Goal: Task Accomplishment & Management: Use online tool/utility

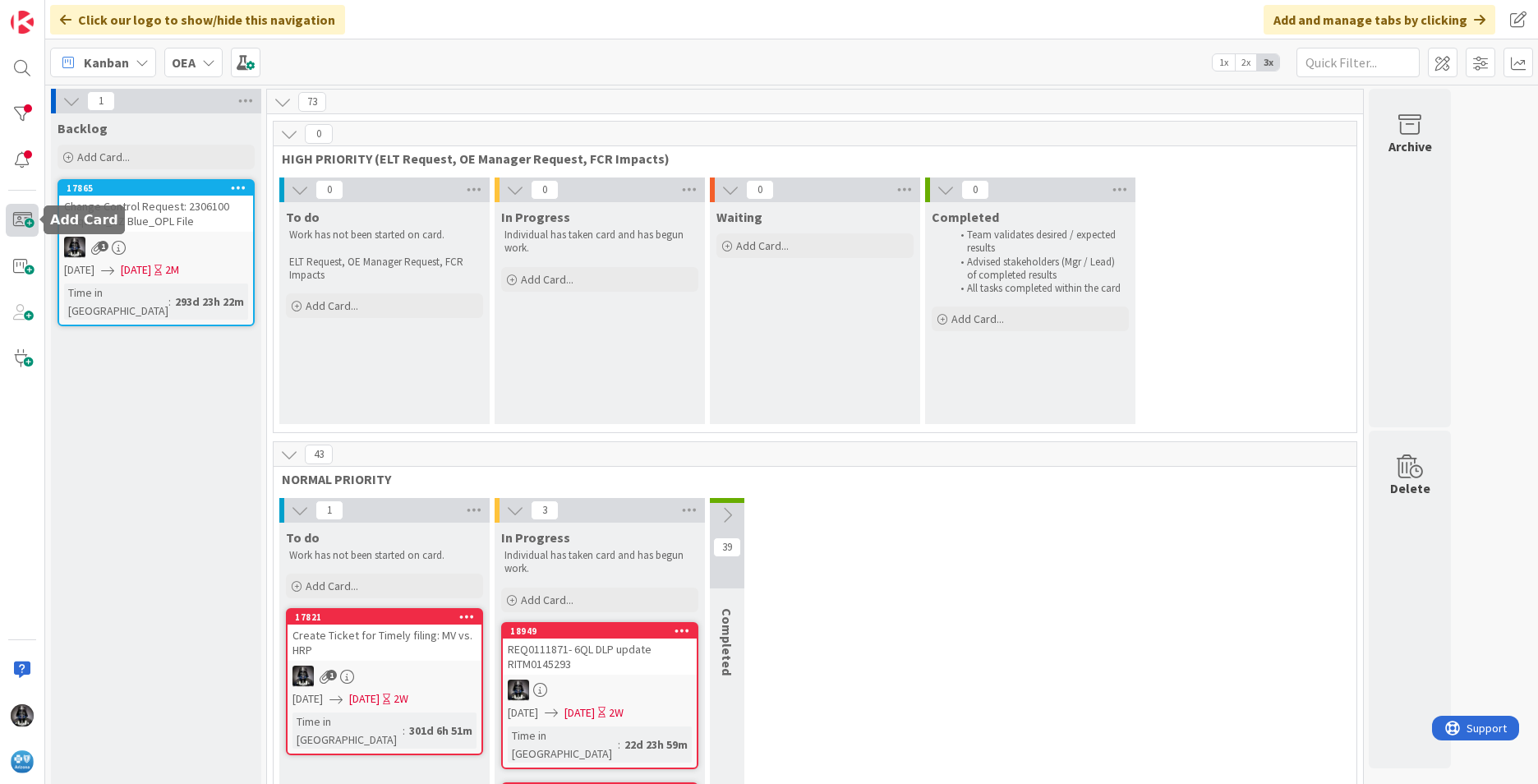
click at [25, 219] on span at bounding box center [21, 220] width 33 height 33
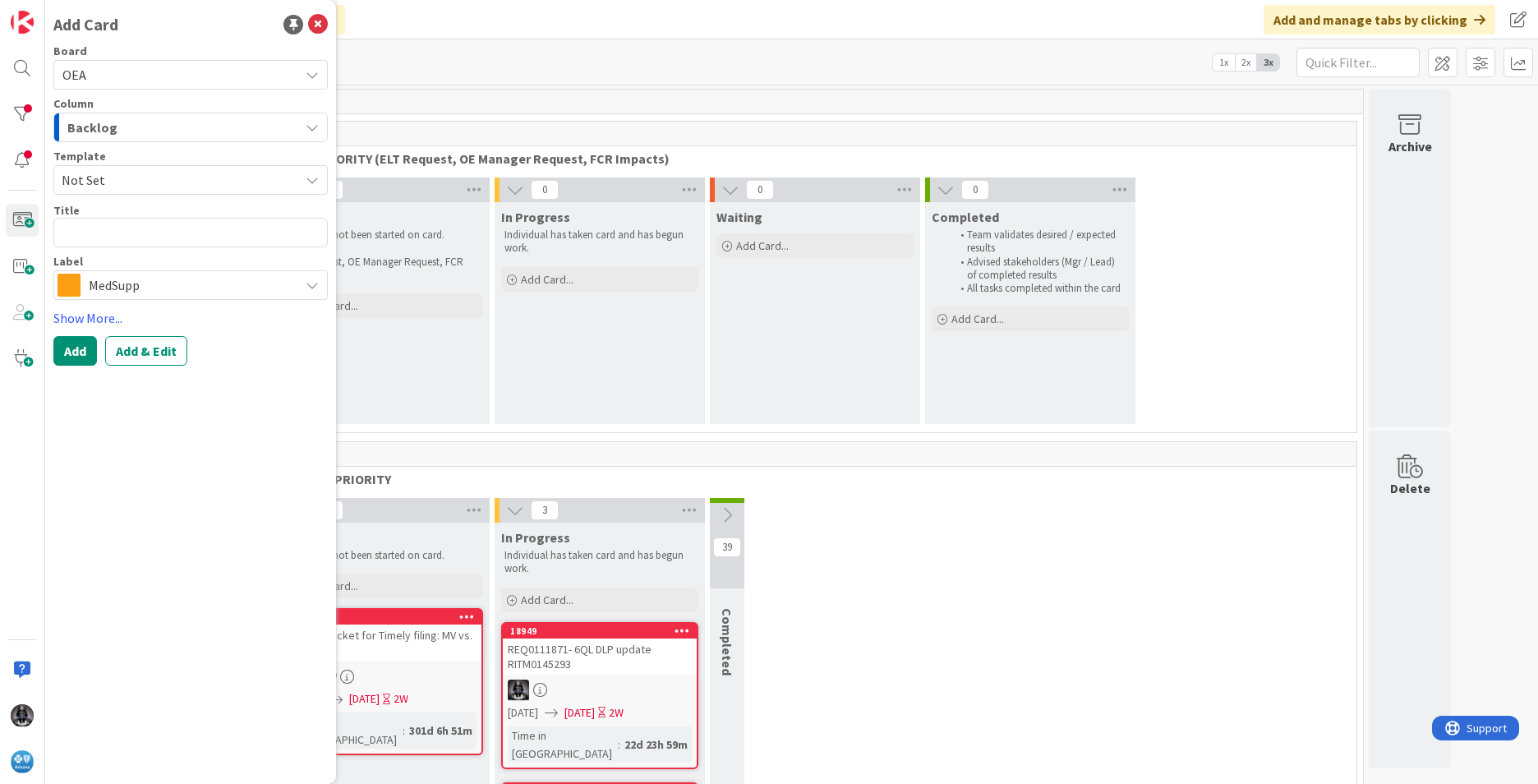
click at [310, 127] on icon "button" at bounding box center [312, 127] width 13 height 13
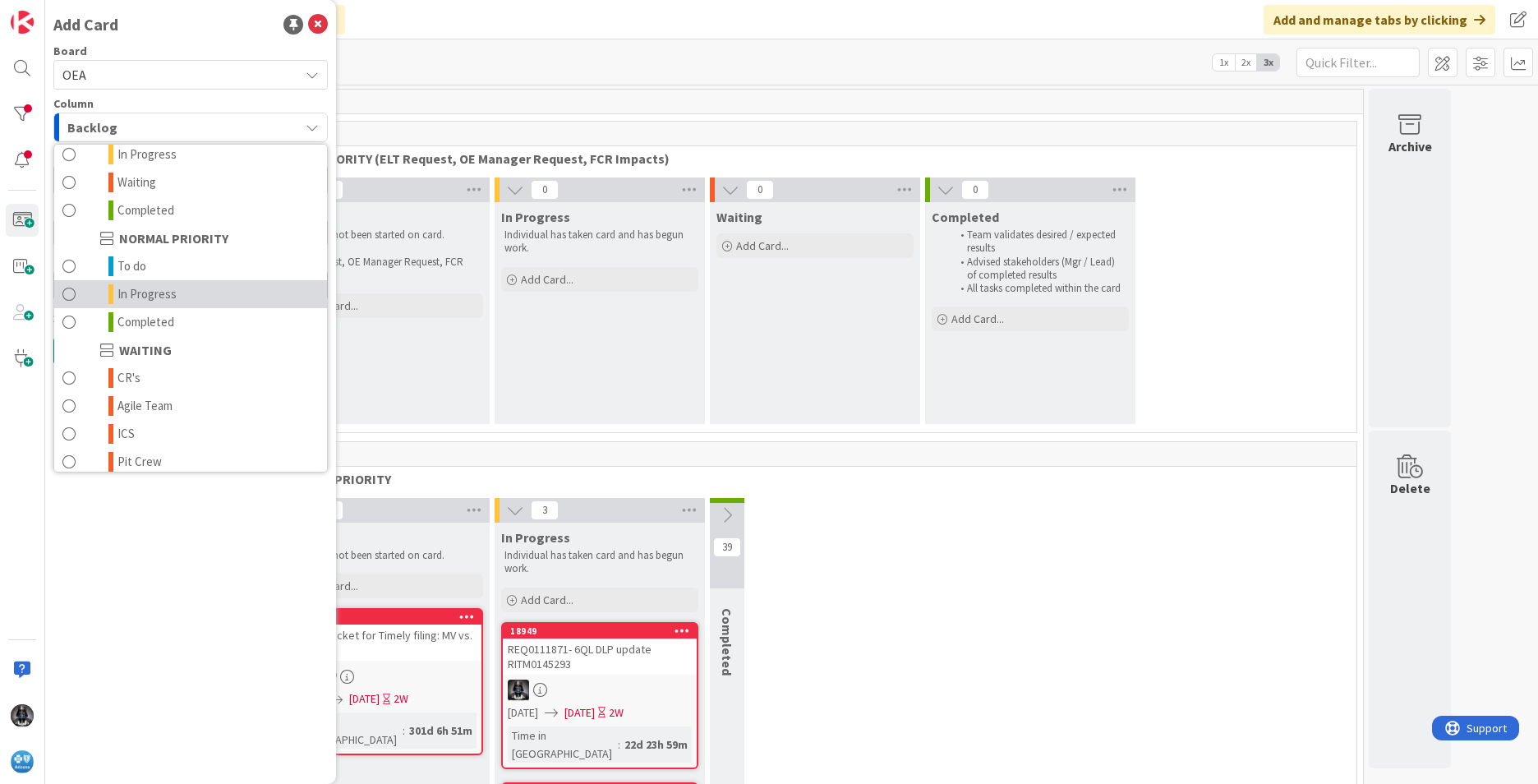
scroll to position [161, 0]
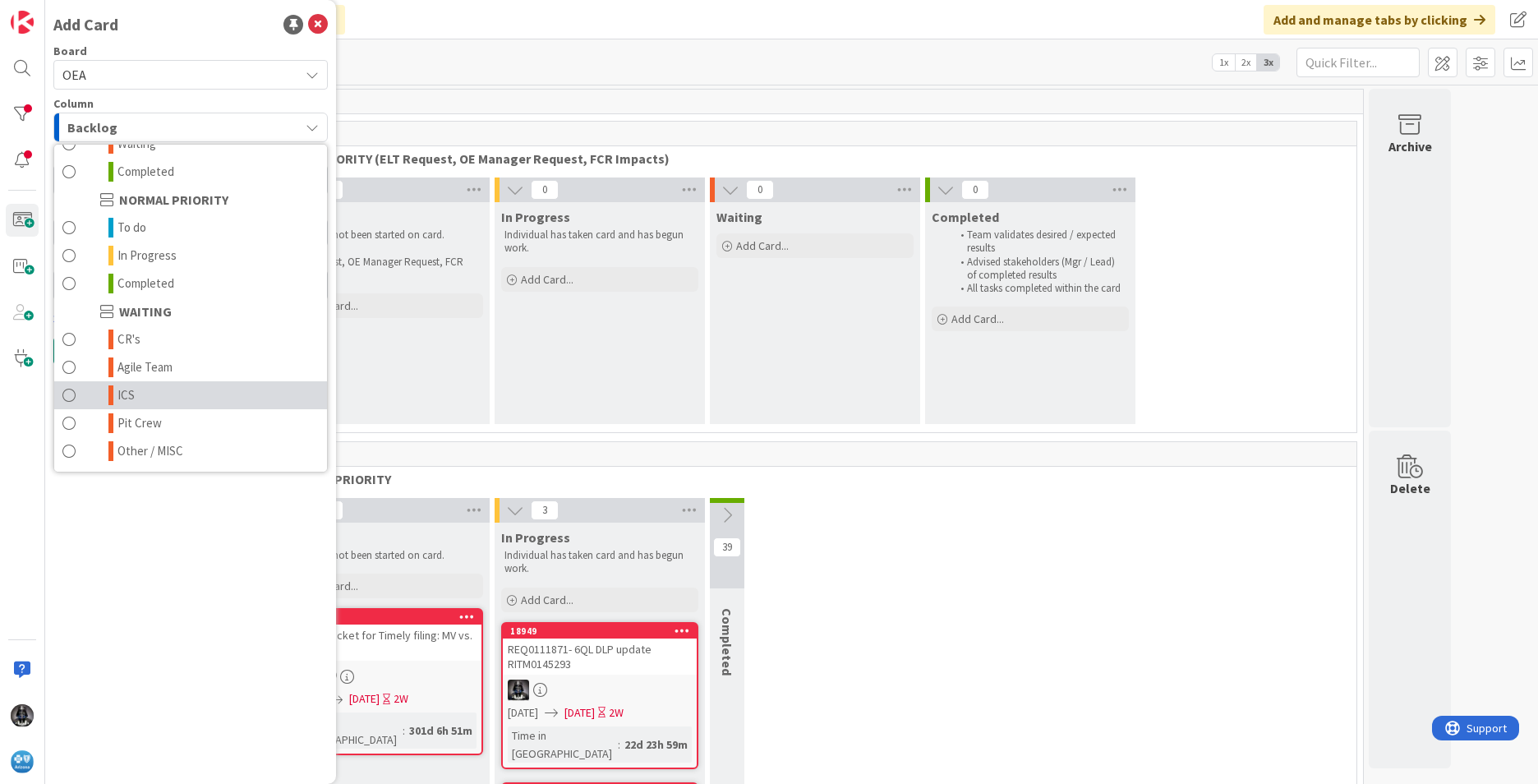
click at [132, 391] on span "ICS" at bounding box center [125, 396] width 17 height 20
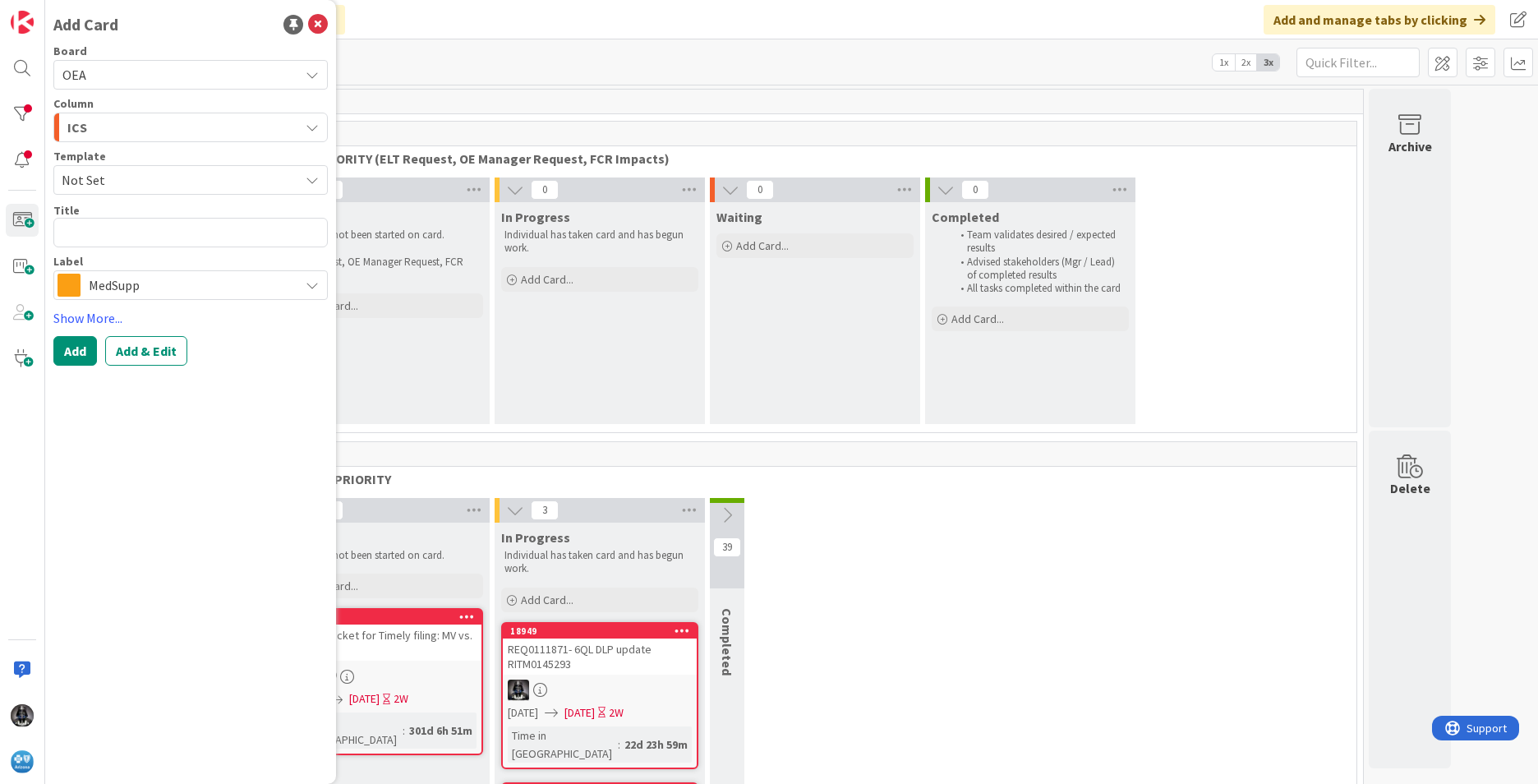
click at [310, 285] on icon at bounding box center [312, 285] width 13 height 13
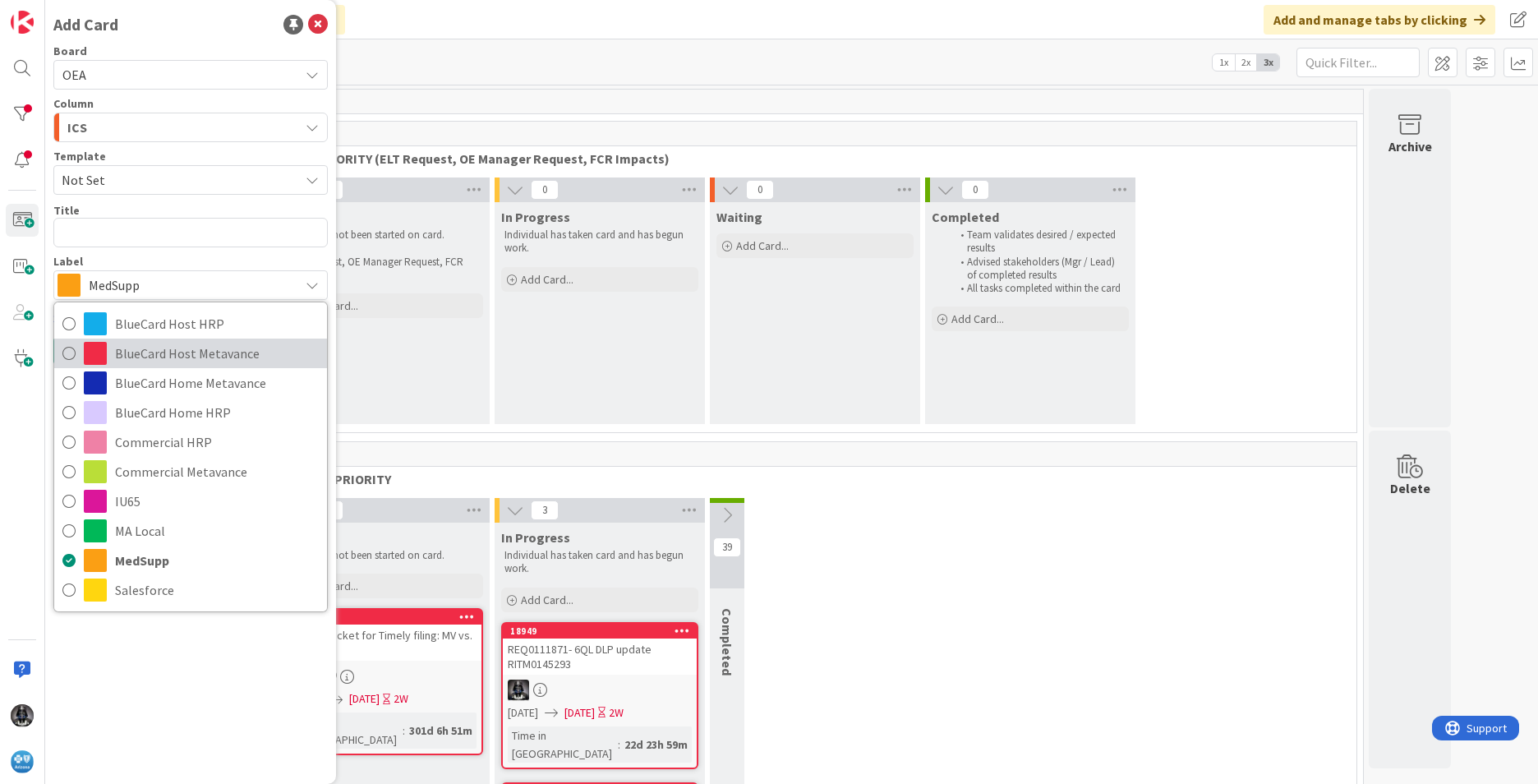
click at [185, 354] on span "BlueCard Host Metavance" at bounding box center [218, 354] width 204 height 25
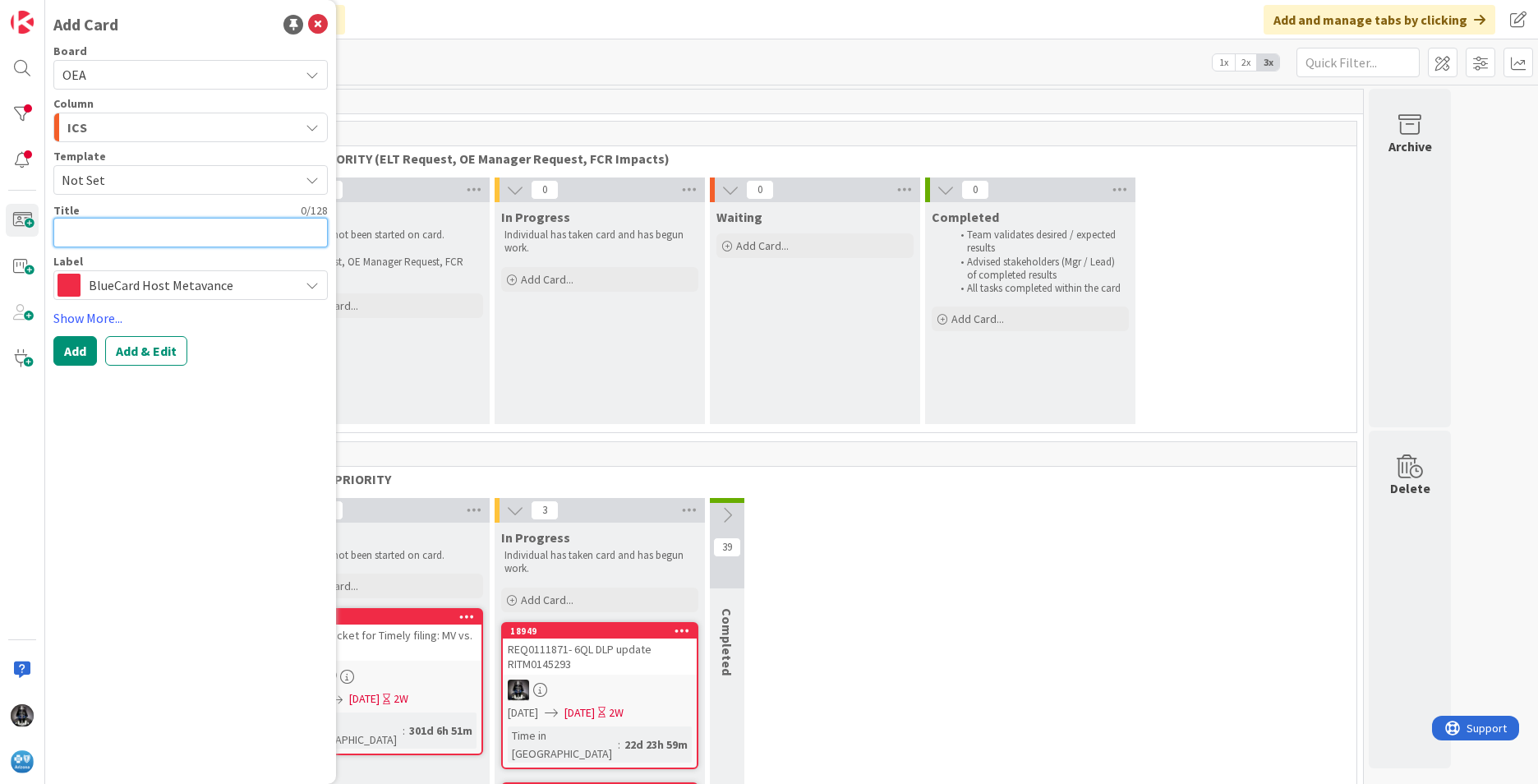
click at [71, 228] on textarea at bounding box center [191, 232] width 275 height 30
paste textarea "INC0333330"
type textarea "x"
type textarea "INC0333330"
click at [132, 233] on textarea "INC0333330" at bounding box center [191, 232] width 275 height 30
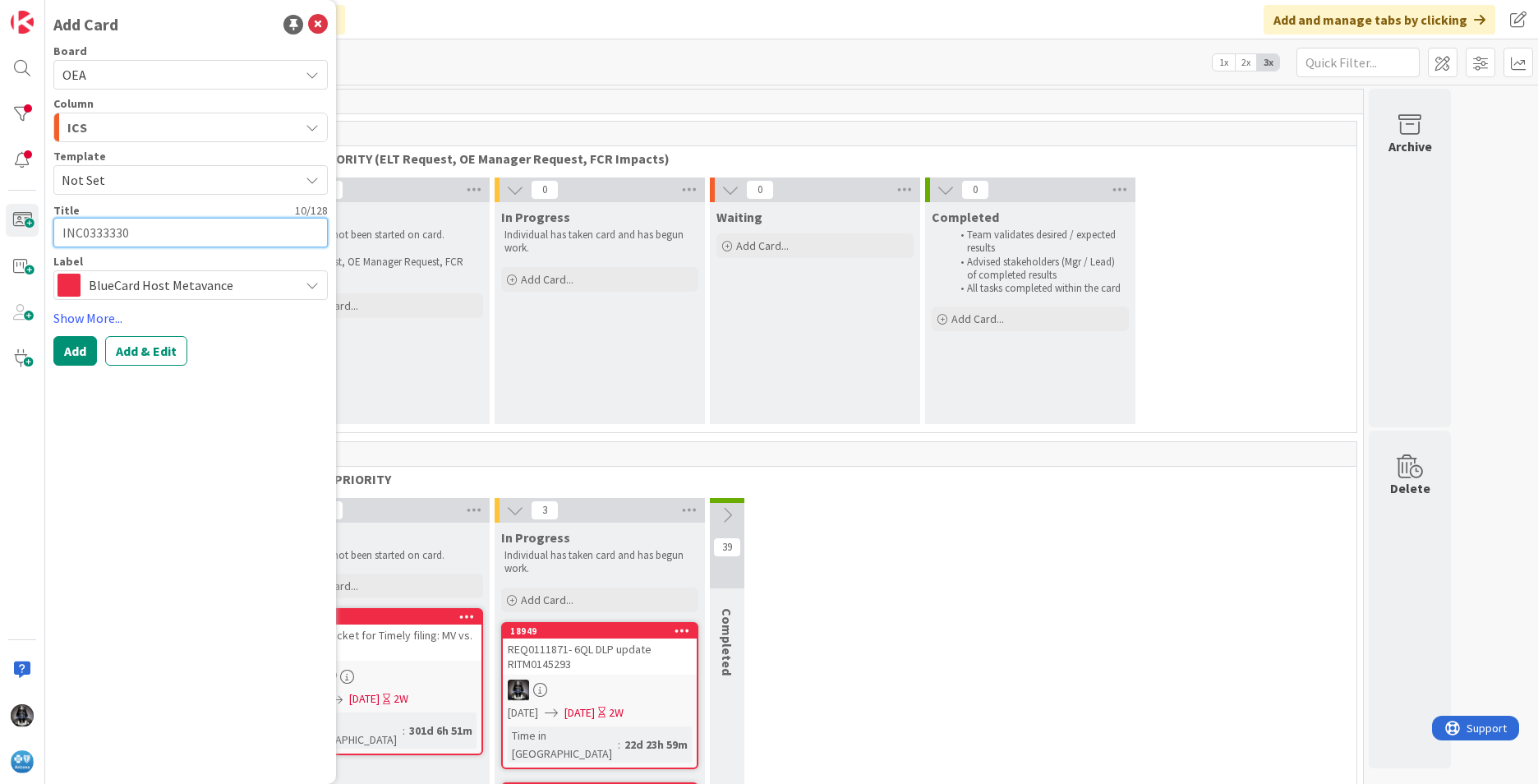
type textarea "x"
type textarea "INC0333330-"
paste textarea "BCHost 001175082490800/53020252113458700 claim priced incorrectly in Blue2"
type textarea "x"
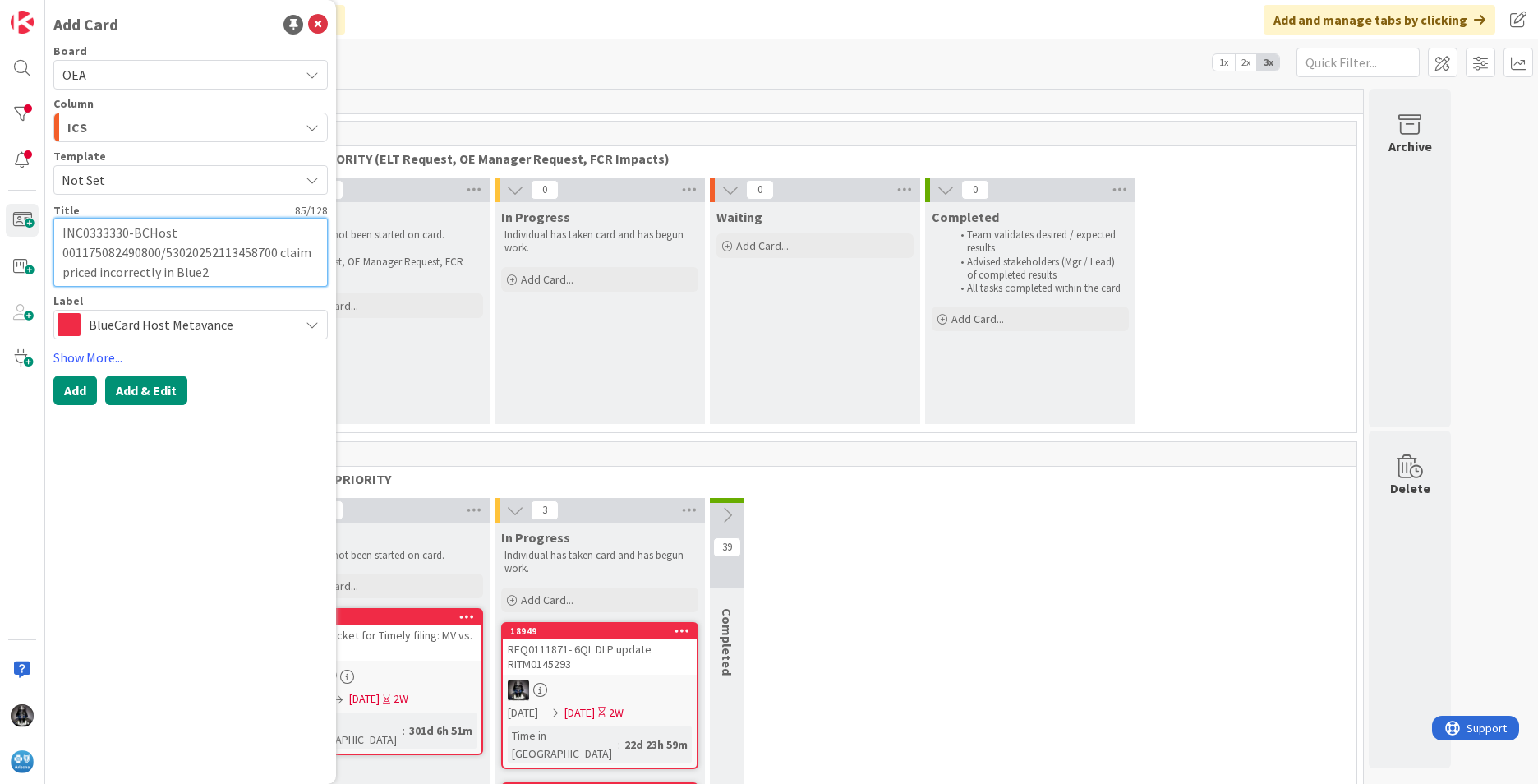
type textarea "INC0333330-BCHost 001175082490800/53020252113458700 claim priced incorrectly in…"
click at [149, 385] on button "Add & Edit" at bounding box center [146, 390] width 82 height 30
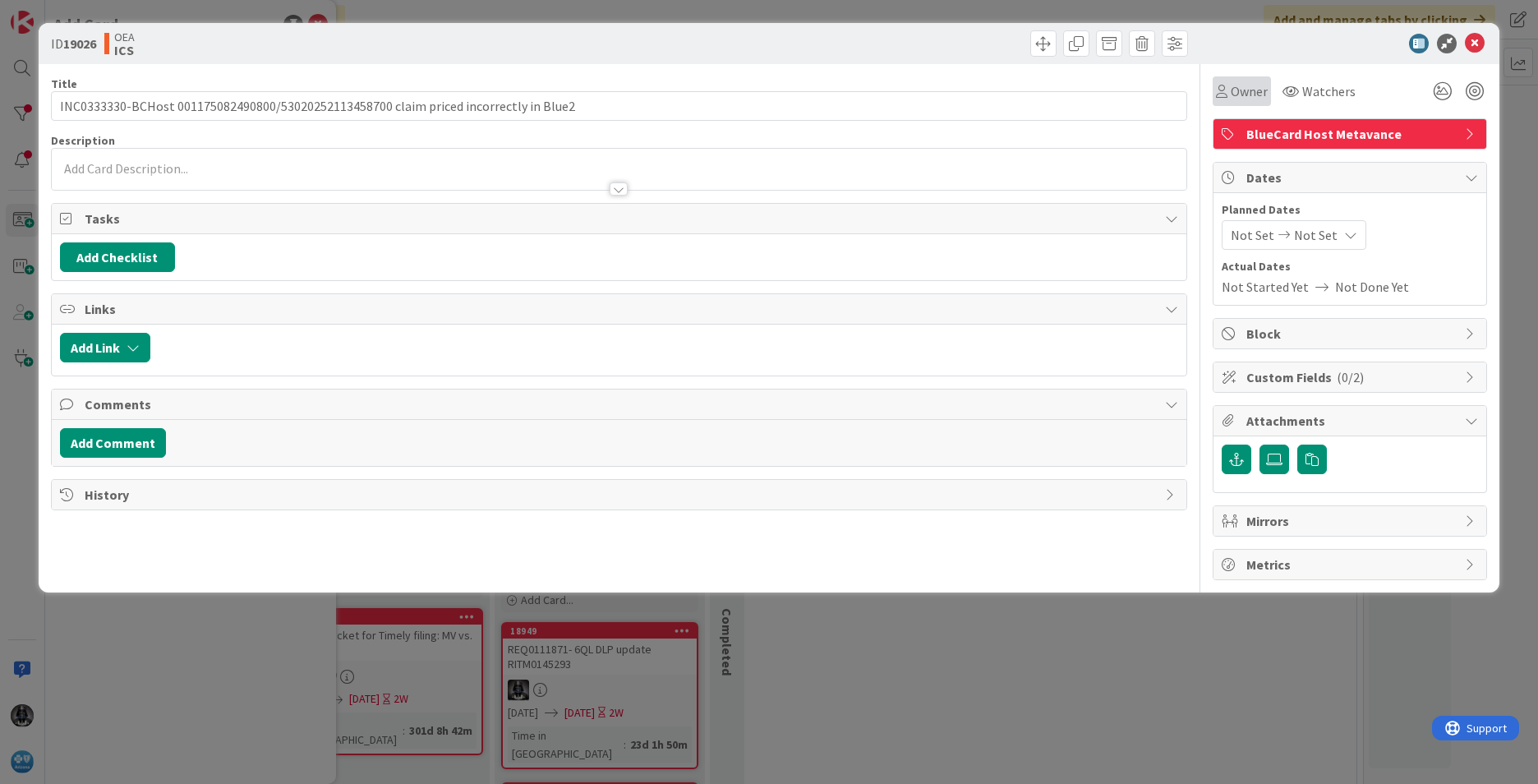
click at [1023, 91] on span "Owner" at bounding box center [1249, 91] width 37 height 20
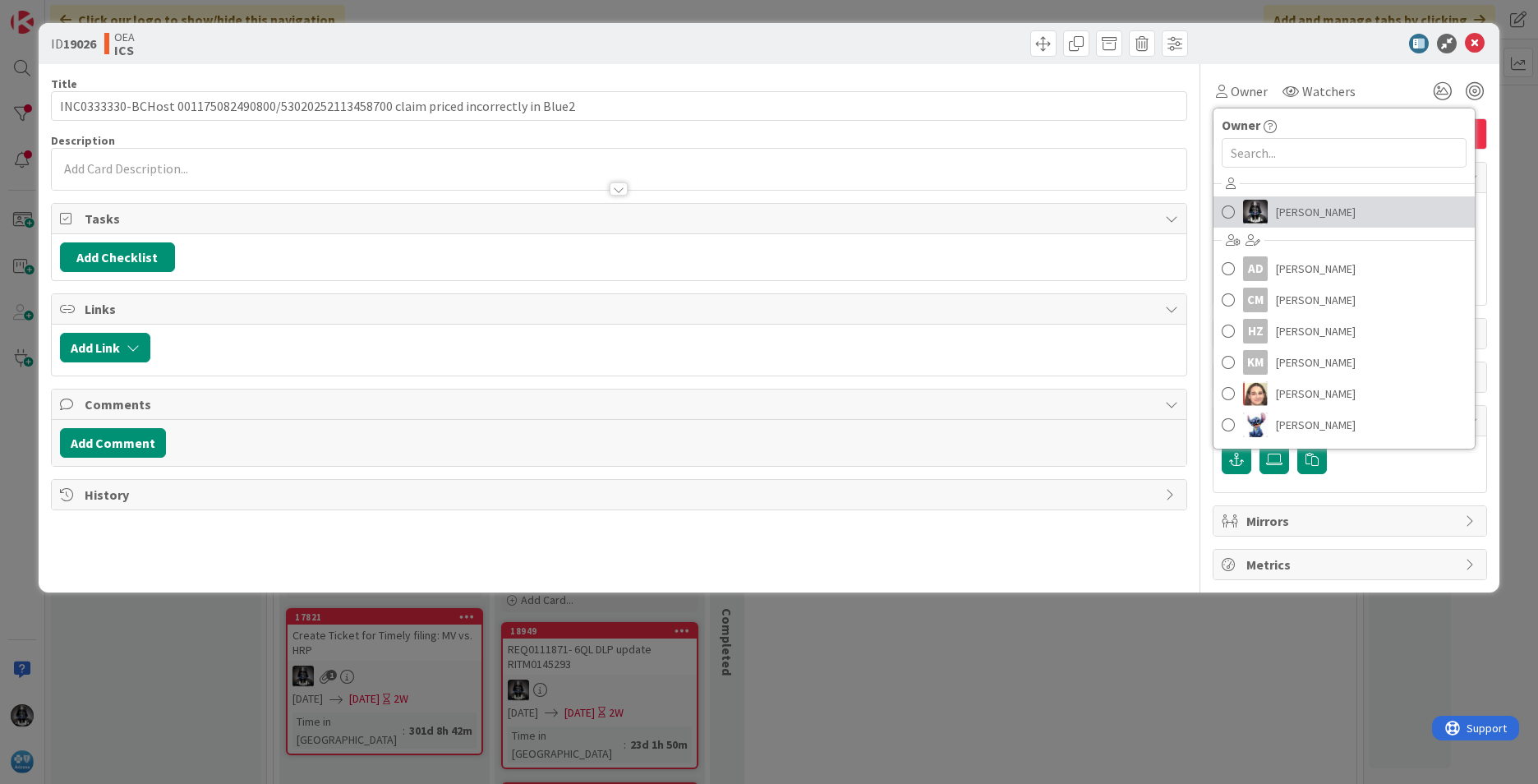
drag, startPoint x: 1271, startPoint y: 212, endPoint x: 1277, endPoint y: 202, distance: 11.7
click at [1023, 212] on link "[PERSON_NAME]" at bounding box center [1345, 211] width 261 height 31
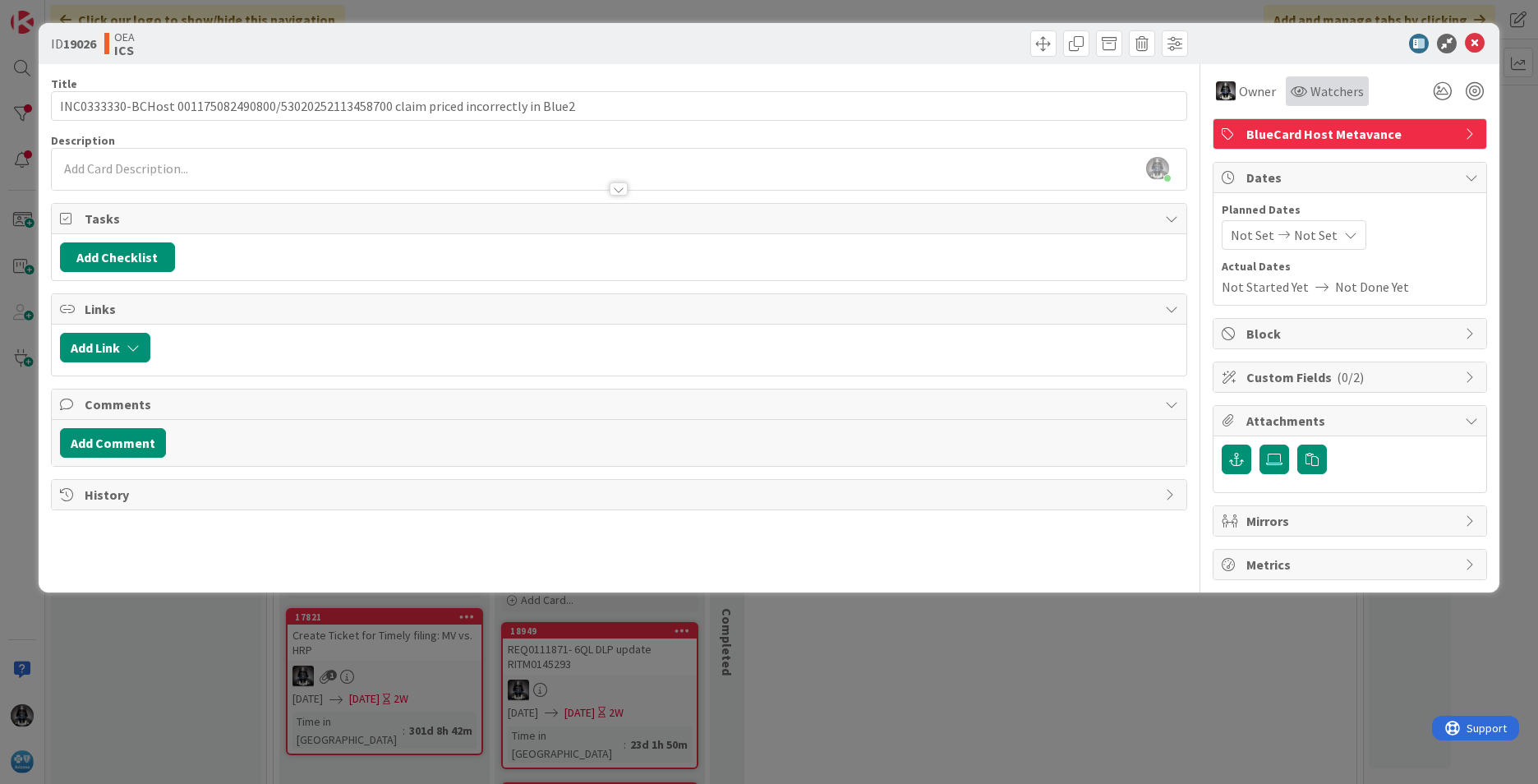
click at [1023, 87] on span "Watchers" at bounding box center [1337, 91] width 54 height 20
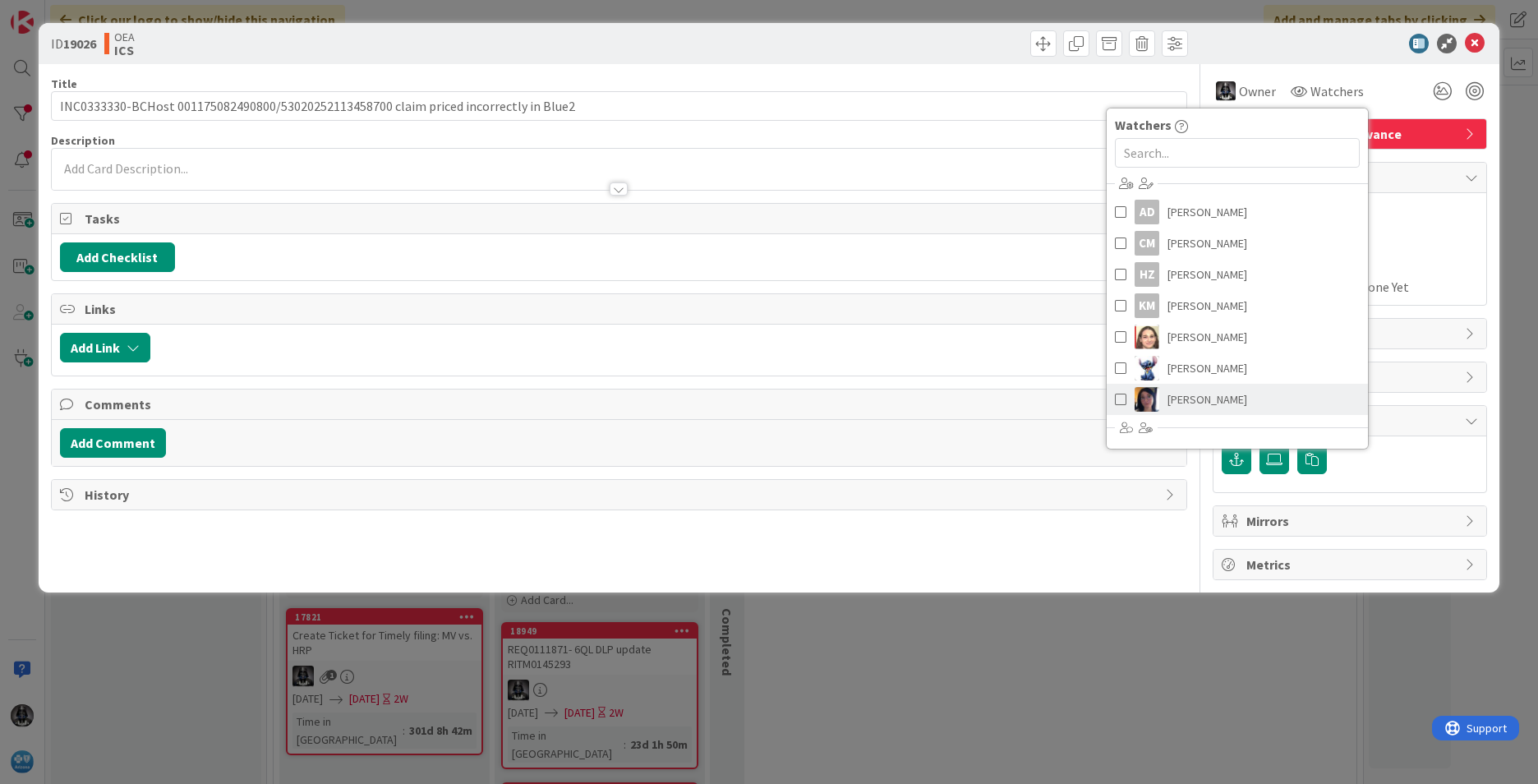
click at [1023, 396] on span "[PERSON_NAME]" at bounding box center [1207, 399] width 80 height 25
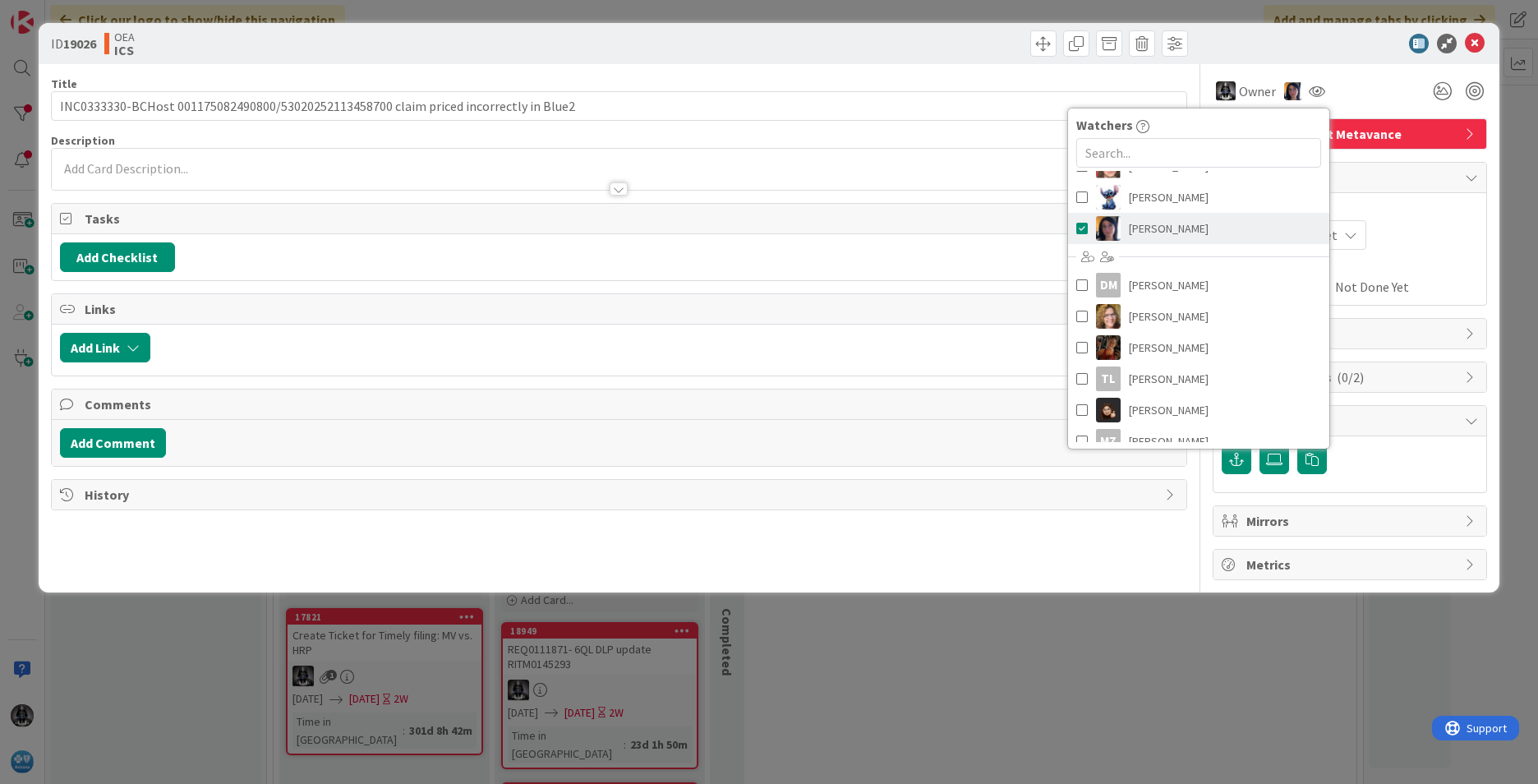
scroll to position [185, 0]
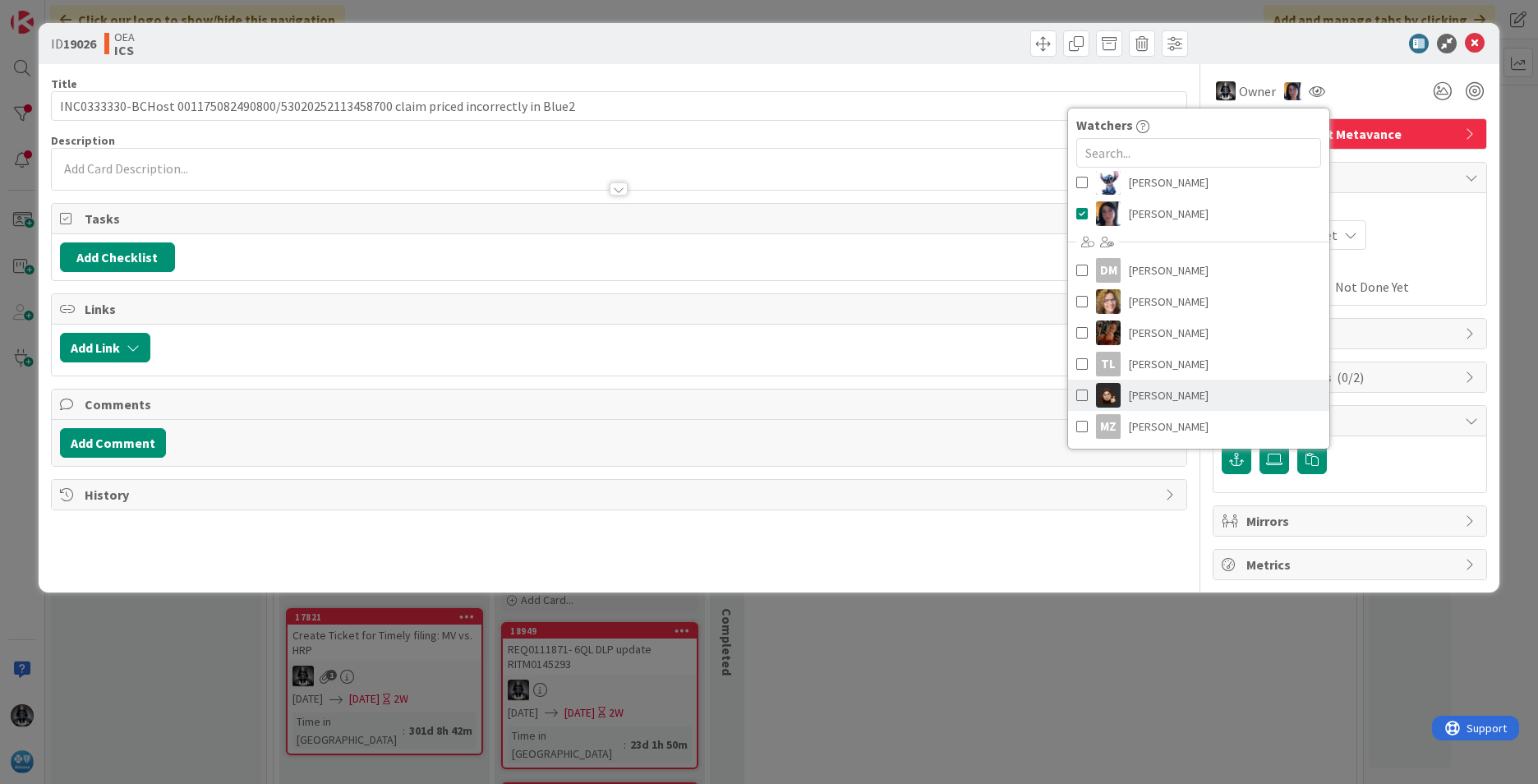
click at [1023, 394] on span "[PERSON_NAME]" at bounding box center [1168, 396] width 80 height 25
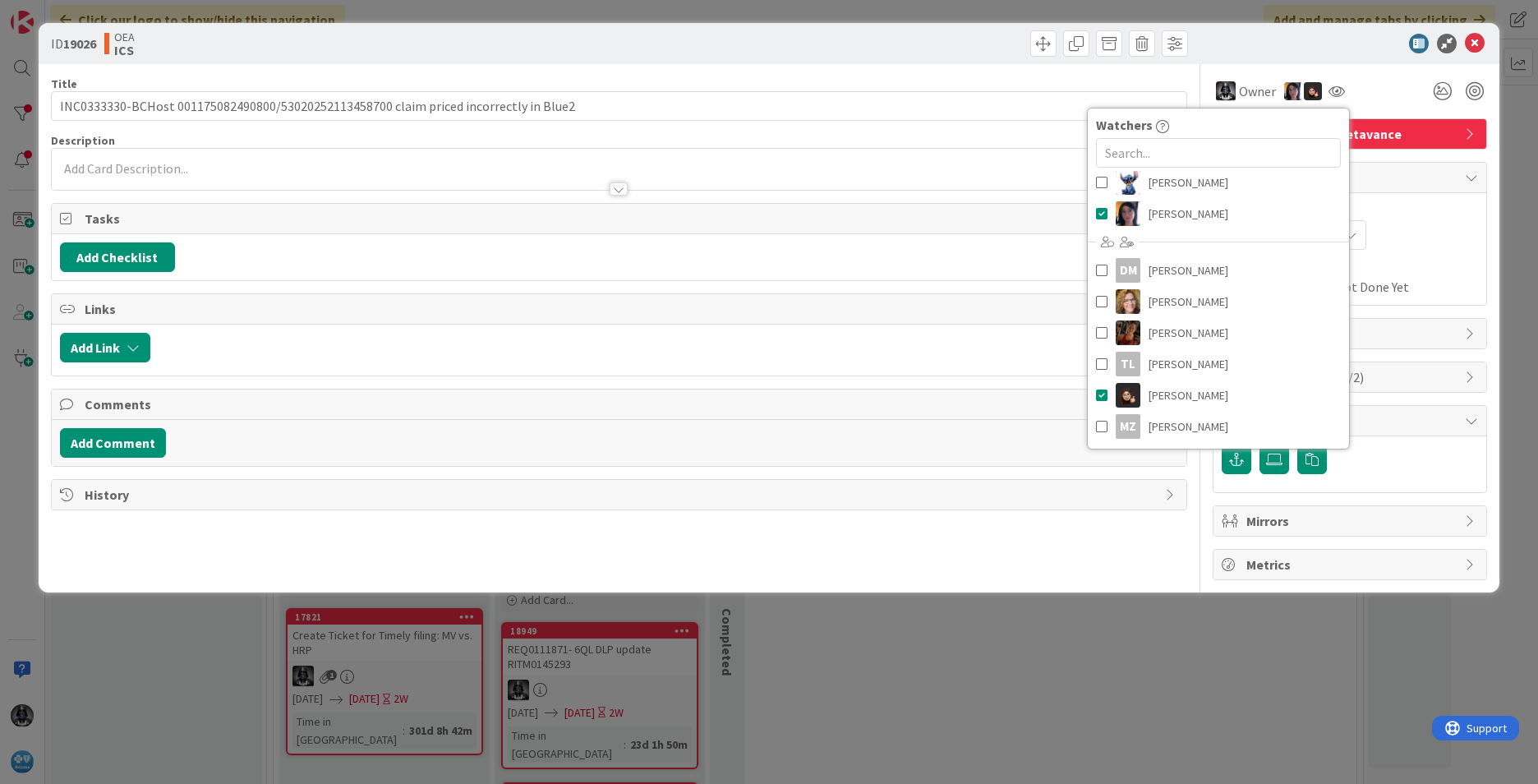
click at [1023, 223] on div "Not Set Not Set" at bounding box center [1350, 234] width 256 height 30
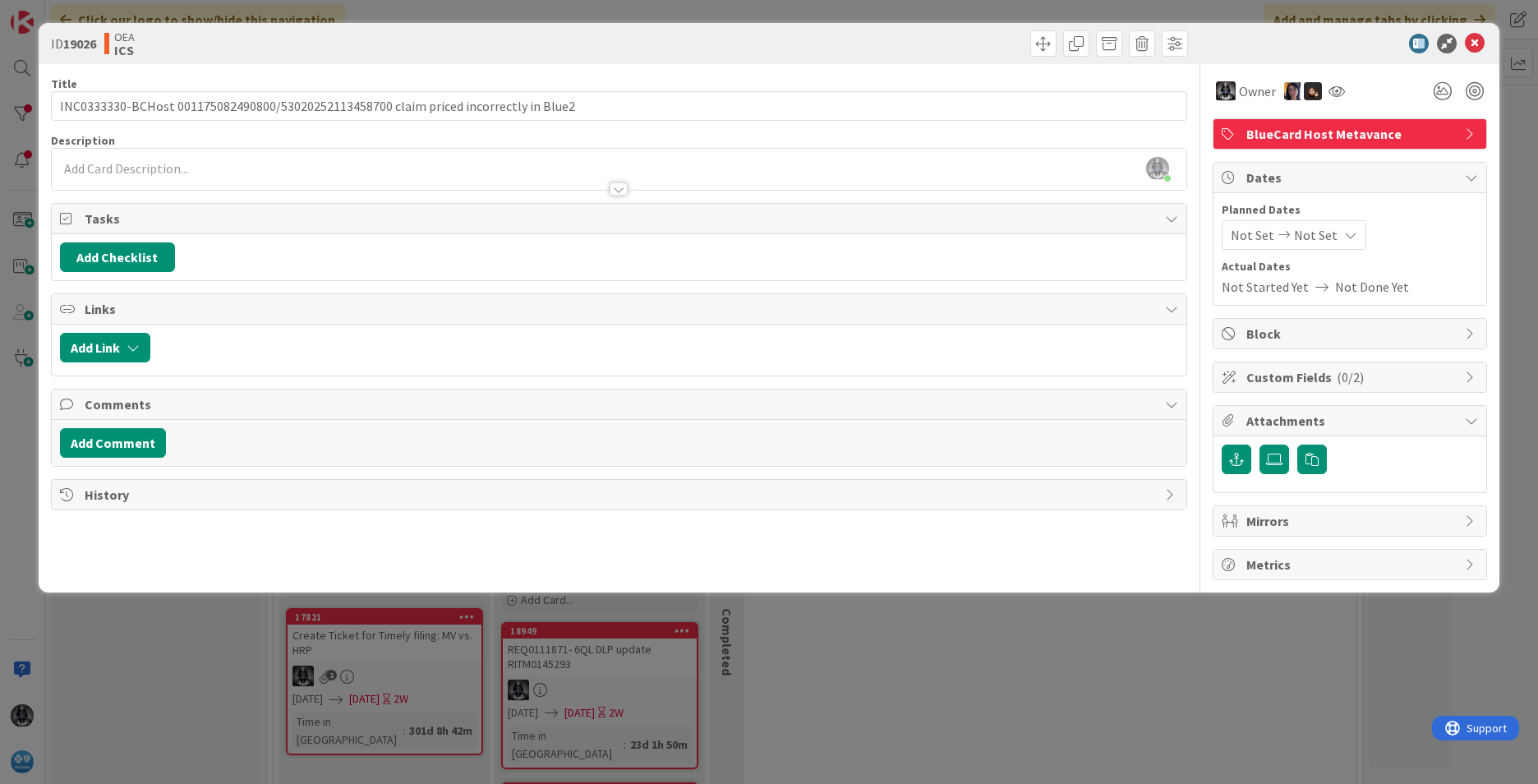
click at [1023, 237] on span "Not Set" at bounding box center [1252, 235] width 44 height 20
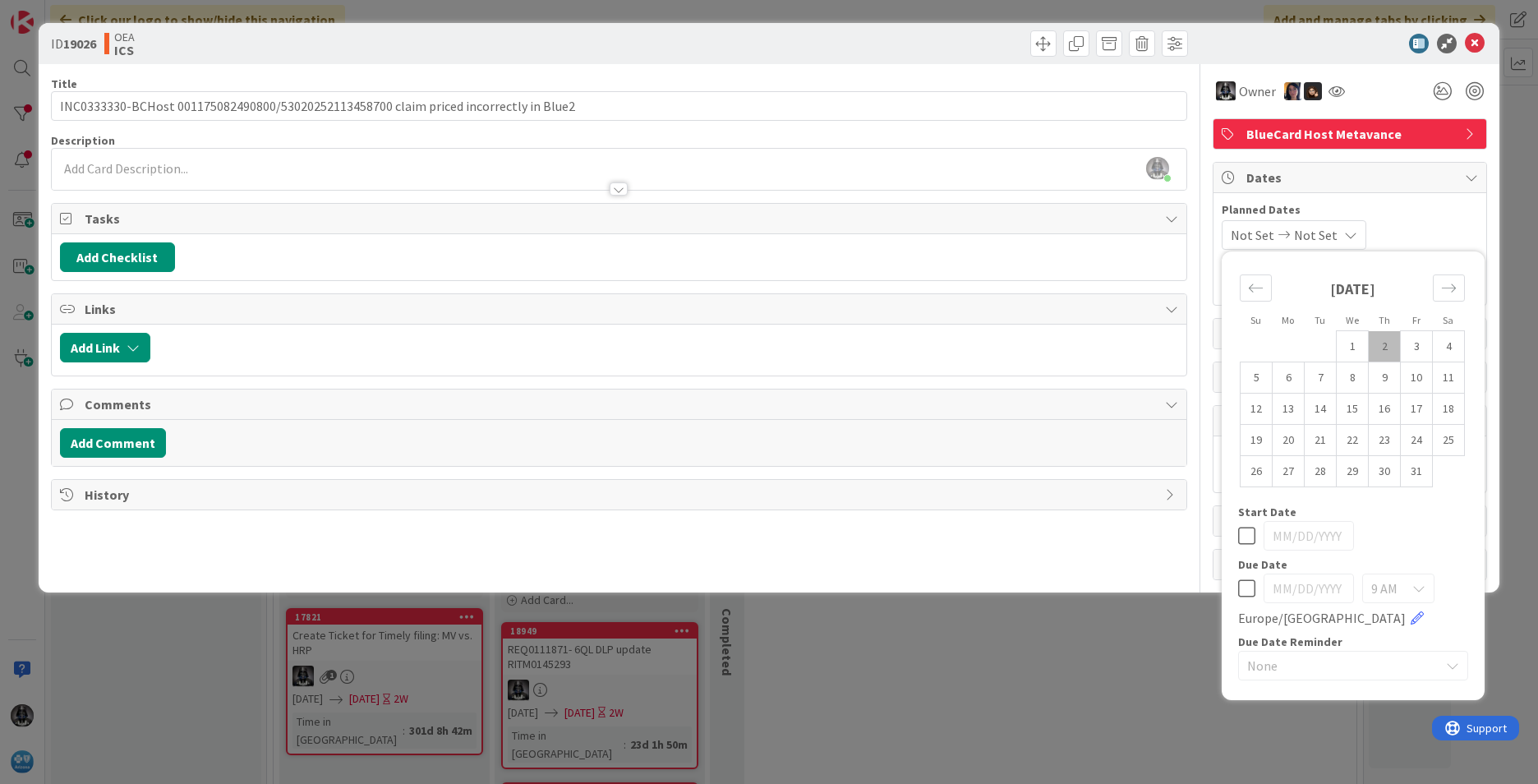
click at [1023, 340] on td "2" at bounding box center [1385, 346] width 32 height 31
type input "[DATE]"
click at [1023, 372] on td "10" at bounding box center [1417, 378] width 32 height 31
type input "[DATE]"
click at [98, 166] on div "[PERSON_NAME] just joined" at bounding box center [619, 169] width 1135 height 41
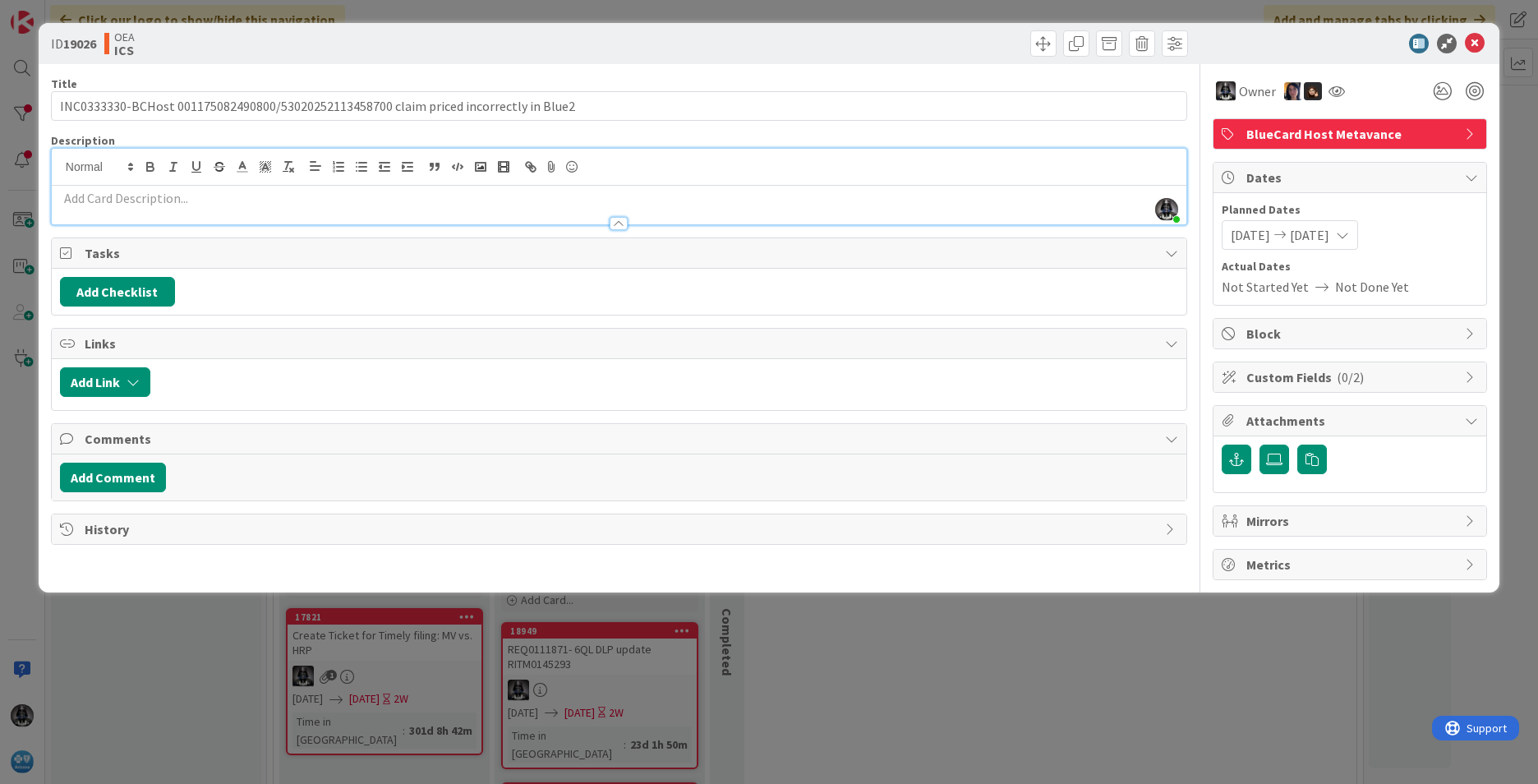
click at [73, 201] on p at bounding box center [619, 198] width 1118 height 19
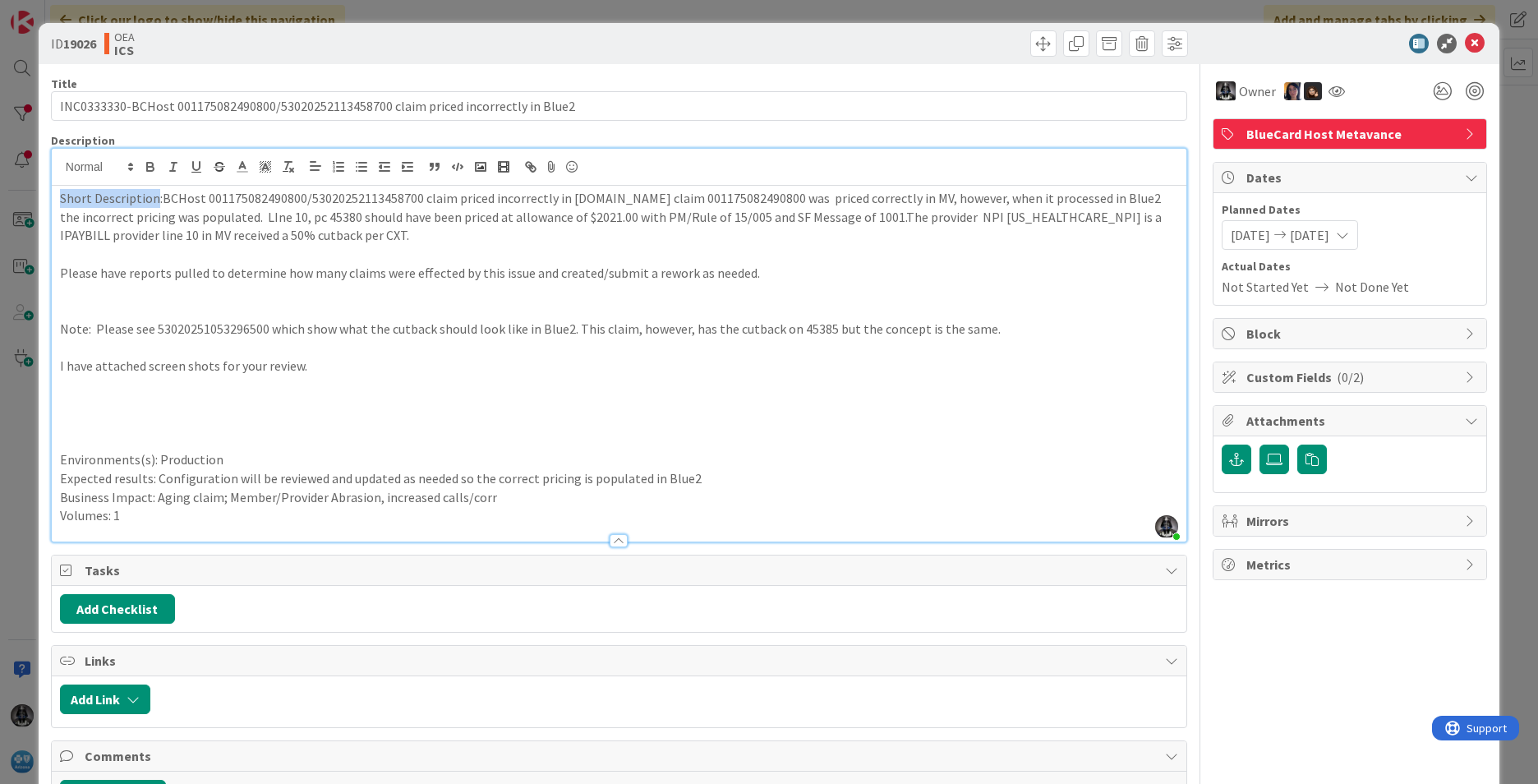
drag, startPoint x: 157, startPoint y: 194, endPoint x: 41, endPoint y: 200, distance: 116.2
click at [41, 200] on div "ID 19026 OEA ICS Title 85 / 128 INC0333330-BCHost 001175082490800/5302025211345…" at bounding box center [769, 448] width 1461 height 851
click at [147, 164] on icon "button" at bounding box center [150, 165] width 5 height 4
drag, startPoint x: 87, startPoint y: 332, endPoint x: 31, endPoint y: 320, distance: 57.3
click at [33, 332] on div "ID 19026 OEA ICS Title 85 / 128 INC0333330-BCHost 001175082490800/5302025211345…" at bounding box center [769, 392] width 1538 height 784
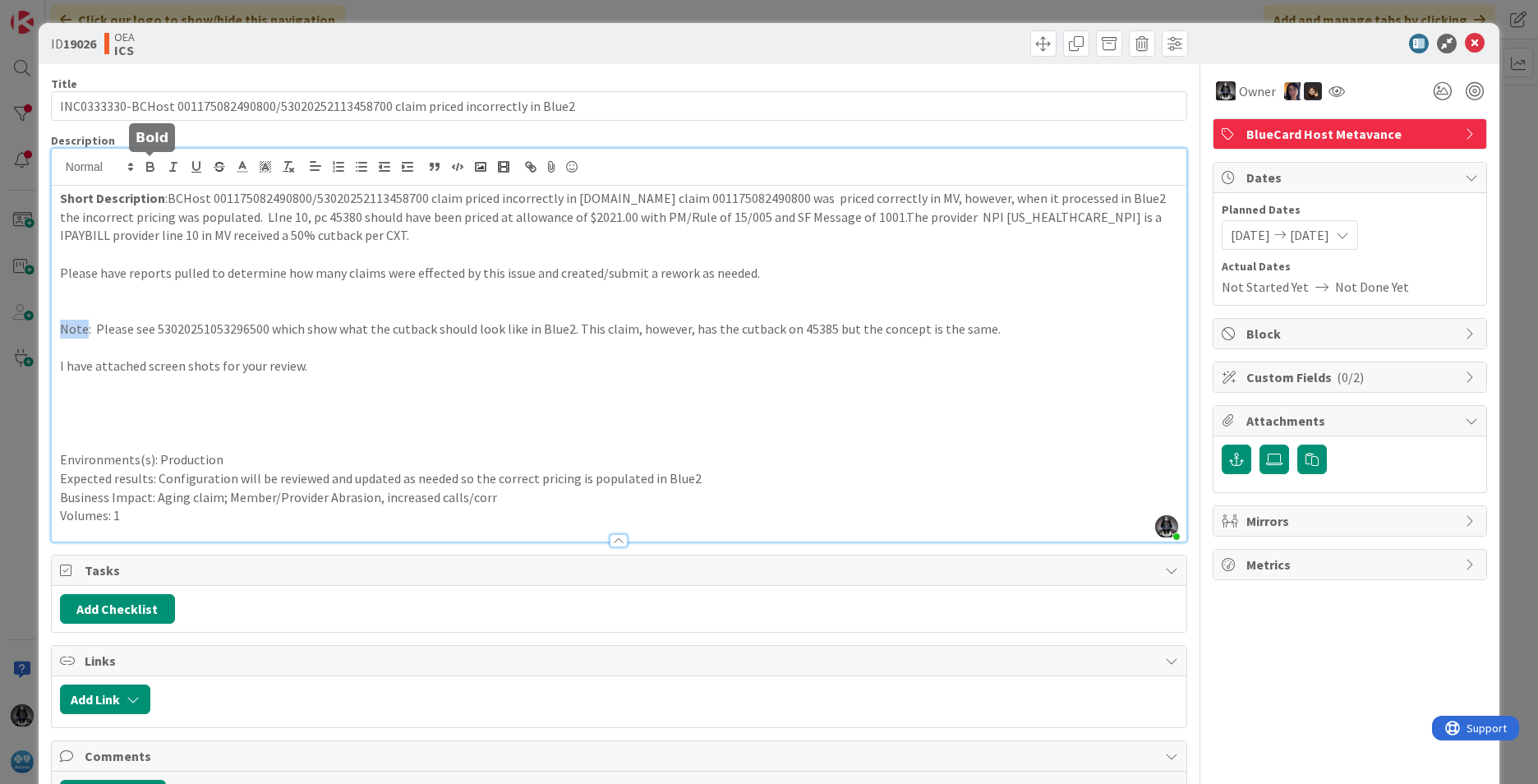
click at [145, 161] on icon "button" at bounding box center [150, 166] width 15 height 15
drag, startPoint x: 149, startPoint y: 456, endPoint x: -7, endPoint y: 454, distance: 156.0
click at [0, 454] on html "Click our logo to show/hide this navigation Add and manage tabs by clicking Kan…" at bounding box center [769, 392] width 1538 height 784
click at [150, 166] on icon "button" at bounding box center [150, 168] width 6 height 4
drag, startPoint x: 145, startPoint y: 475, endPoint x: -3, endPoint y: 480, distance: 148.1
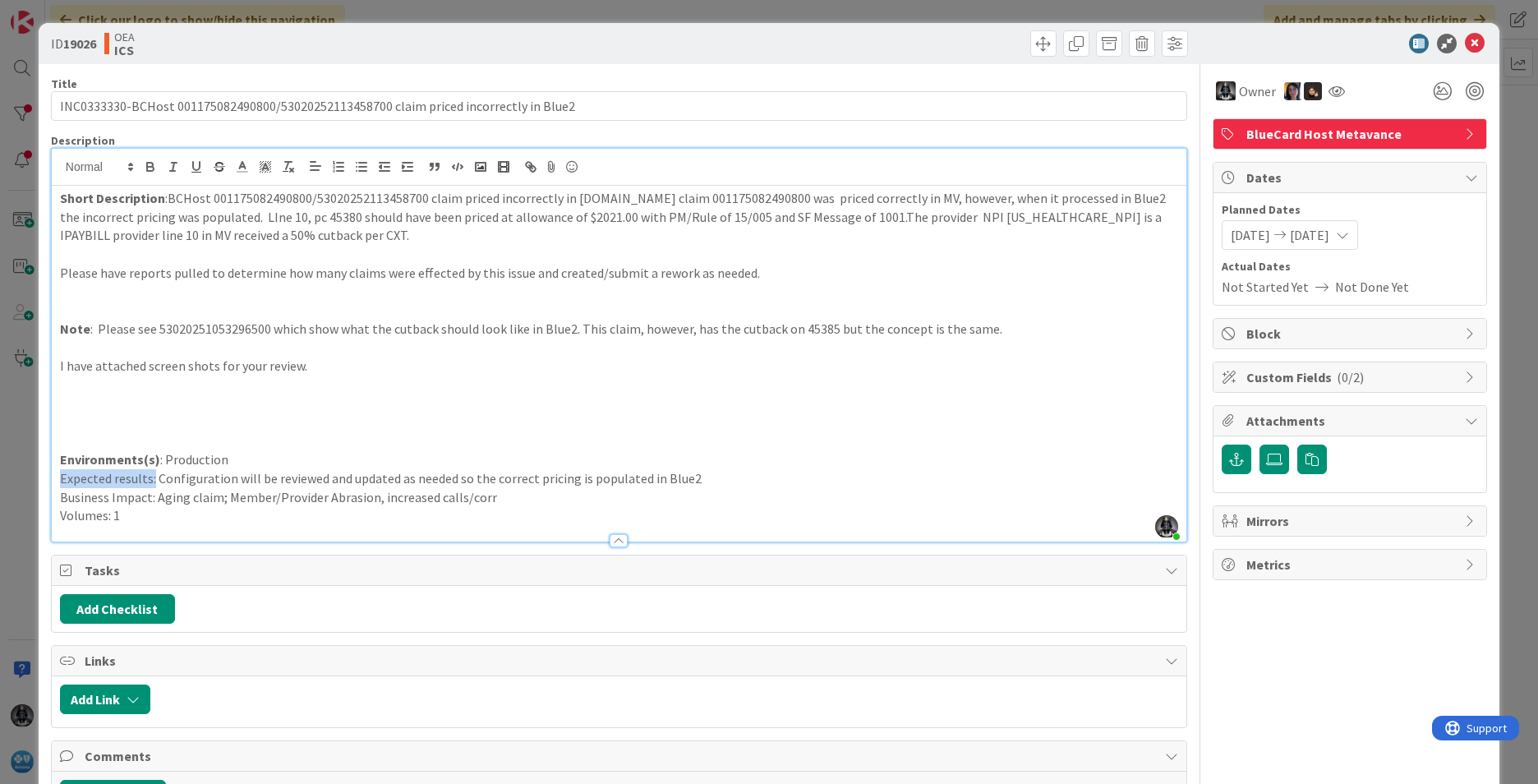
click at [0, 480] on html "Click our logo to show/hide this navigation Add and manage tabs by clicking Kan…" at bounding box center [769, 392] width 1538 height 784
click at [150, 166] on icon "button" at bounding box center [150, 168] width 6 height 4
drag, startPoint x: 149, startPoint y: 497, endPoint x: 0, endPoint y: 480, distance: 150.0
click at [4, 492] on div "ID 19026 OEA ICS Title 85 / 128 INC0333330-BCHost 001175082490800/5302025211345…" at bounding box center [769, 392] width 1538 height 784
click at [145, 163] on icon "button" at bounding box center [150, 166] width 15 height 15
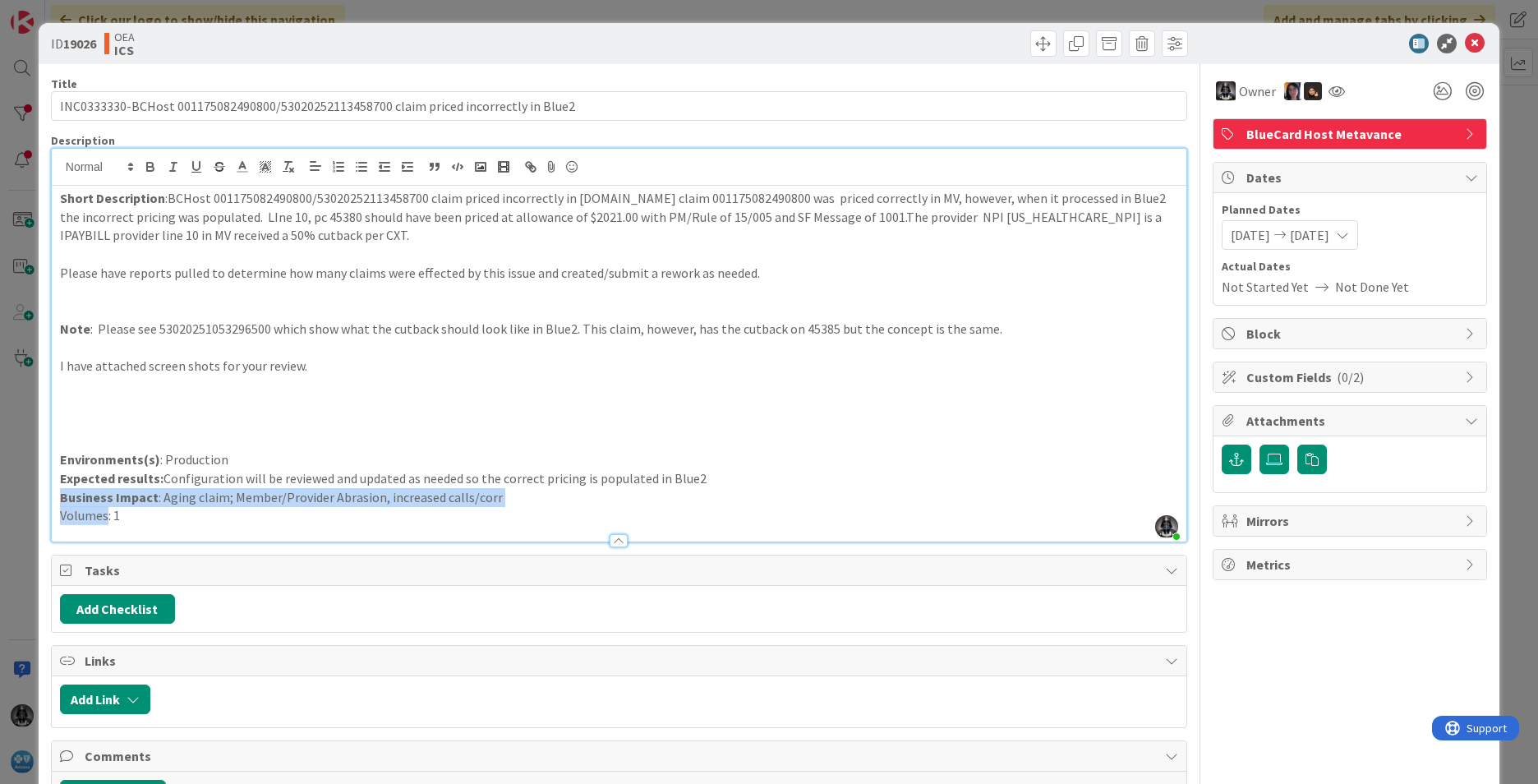
drag, startPoint x: 107, startPoint y: 520, endPoint x: -11, endPoint y: 494, distance: 120.8
click at [0, 494] on html "Click our logo to show/hide this navigation Add and manage tabs by clicking Kan…" at bounding box center [769, 392] width 1538 height 784
drag, startPoint x: 138, startPoint y: 391, endPoint x: 134, endPoint y: 446, distance: 55.1
click at [140, 409] on div "Short Description :BCHost 001175082490800/53020252113458700 claim priced incorr…" at bounding box center [619, 362] width 1135 height 355
drag, startPoint x: 107, startPoint y: 515, endPoint x: 26, endPoint y: 500, distance: 82.4
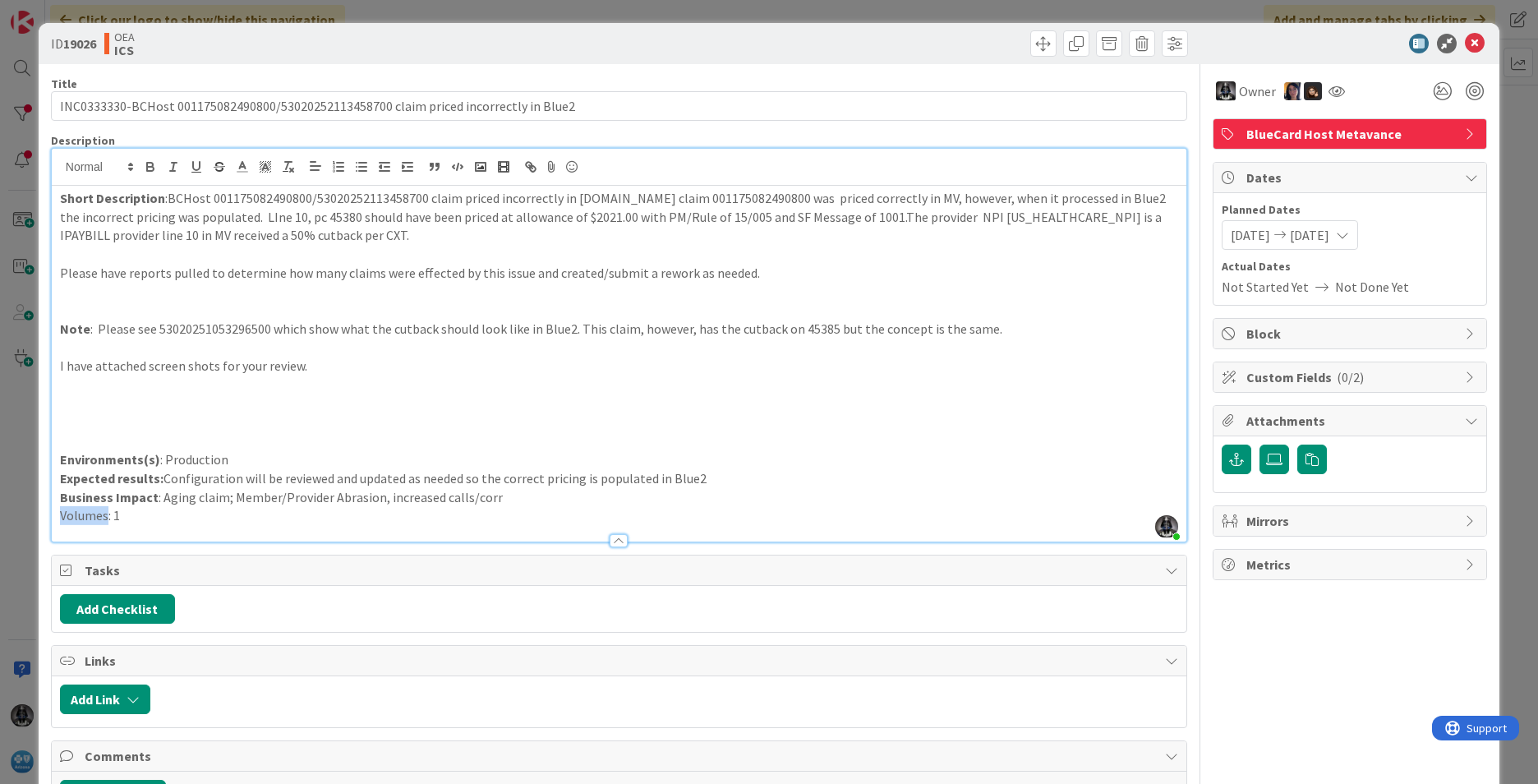
click at [28, 508] on div "ID 19026 OEA ICS Title 85 / 128 INC0333330-BCHost 001175082490800/5302025211345…" at bounding box center [769, 392] width 1538 height 784
click at [145, 165] on icon "button" at bounding box center [150, 166] width 15 height 15
click at [346, 428] on p at bounding box center [619, 422] width 1118 height 19
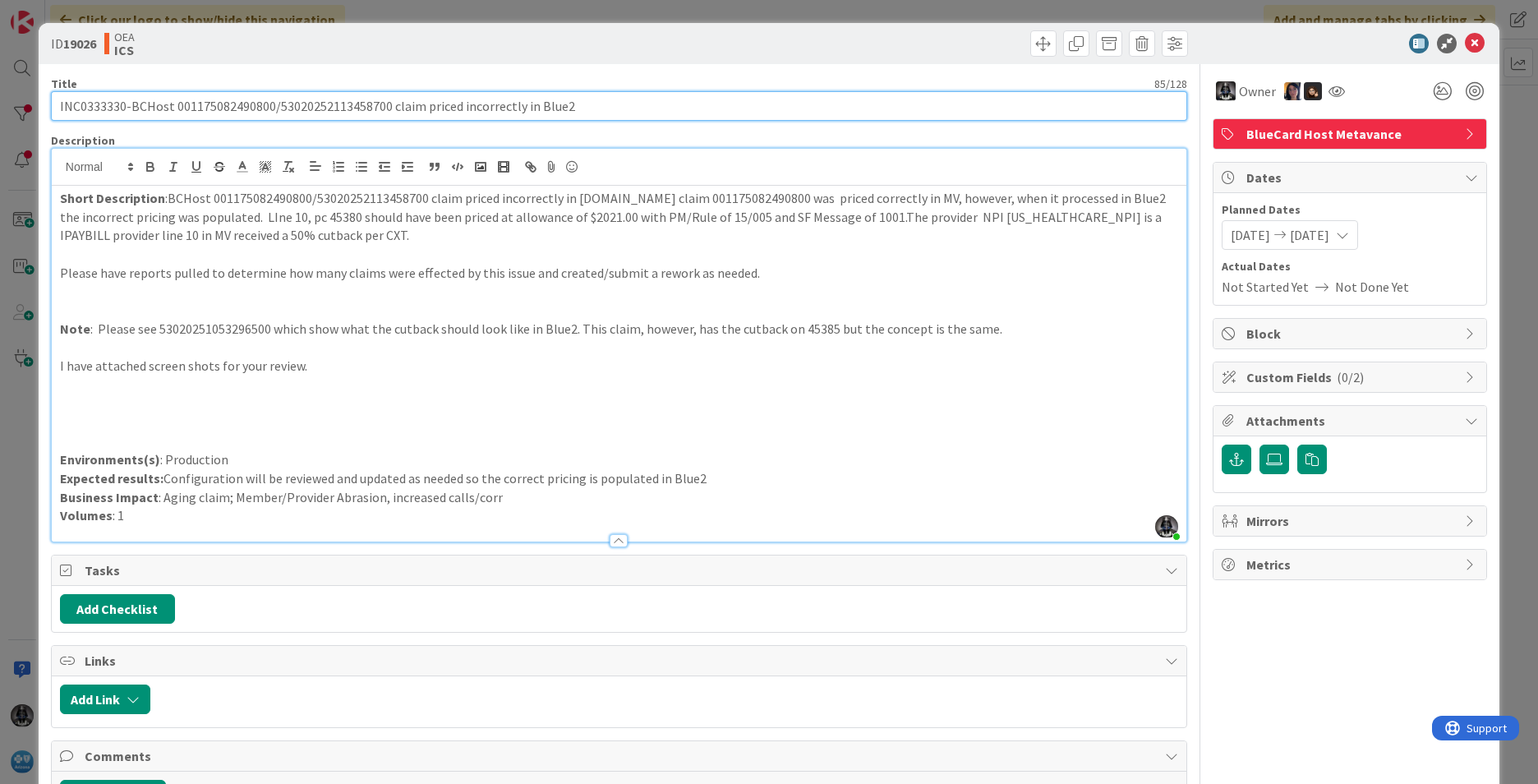
click at [89, 105] on input "INC0333330-BCHost 001175082490800/53020252113458700 claim priced incorrectly in…" at bounding box center [619, 106] width 1137 height 30
drag, startPoint x: 130, startPoint y: 105, endPoint x: 572, endPoint y: 136, distance: 443.1
click at [572, 136] on div "Title 85 / 128 INC0333330-BCHost 001175082490800/53020252113458700 claim priced…" at bounding box center [619, 463] width 1137 height 797
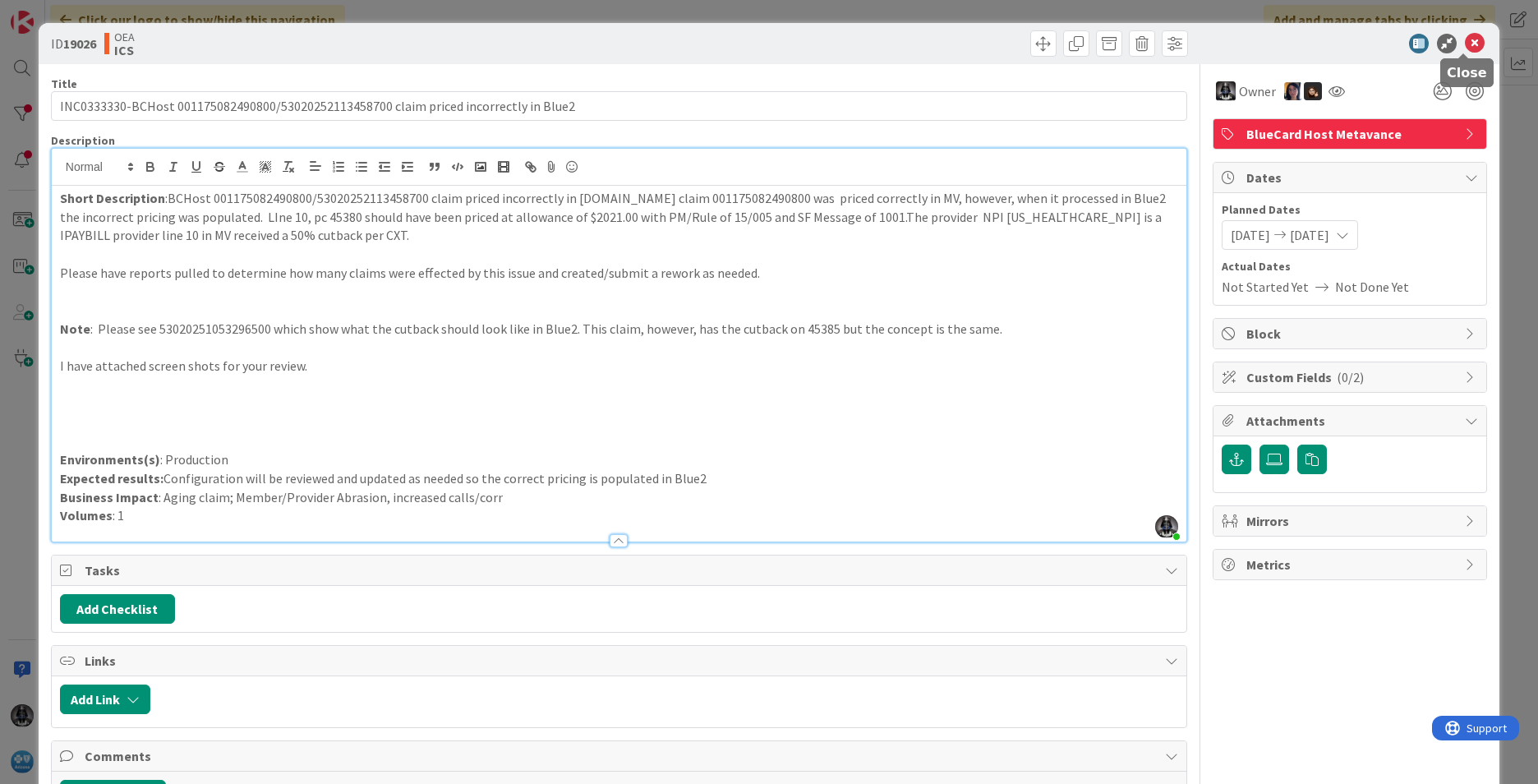
drag, startPoint x: 1459, startPoint y: 38, endPoint x: 1464, endPoint y: 27, distance: 12.1
click at [1023, 38] on icon at bounding box center [1475, 44] width 20 height 20
